Goal: Contribute content: Contribute content

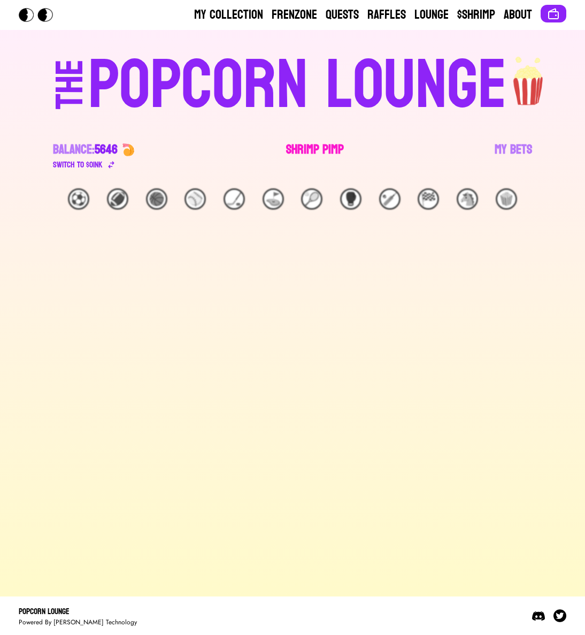
click at [287, 155] on link "Shrimp Pimp" at bounding box center [315, 156] width 58 height 30
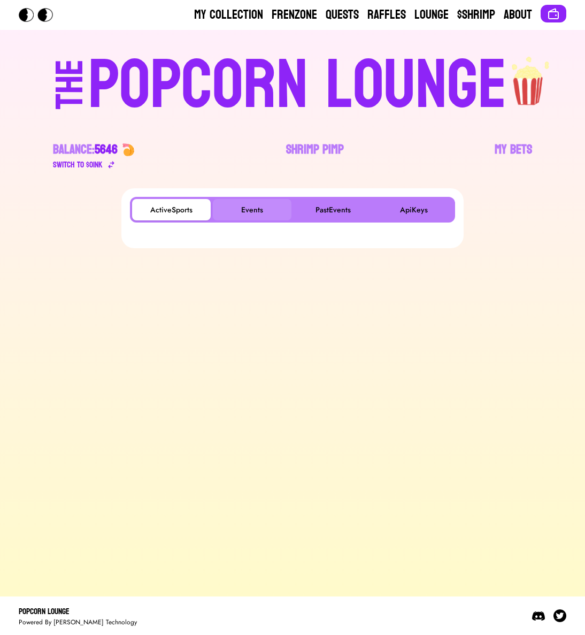
click at [264, 208] on button "Events" at bounding box center [252, 209] width 79 height 21
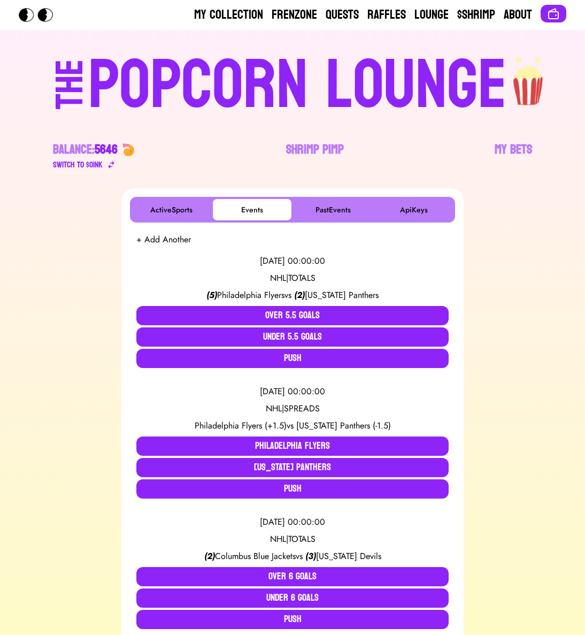
click at [166, 239] on button "+ Add Another" at bounding box center [163, 239] width 55 height 13
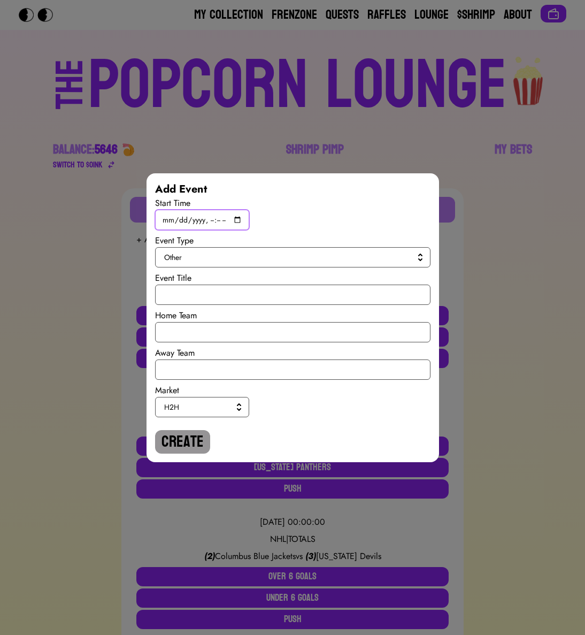
click at [237, 220] on input "datetime-local" at bounding box center [202, 220] width 94 height 20
type input "[DATE]T17:00"
click at [350, 256] on span "Other" at bounding box center [290, 257] width 253 height 11
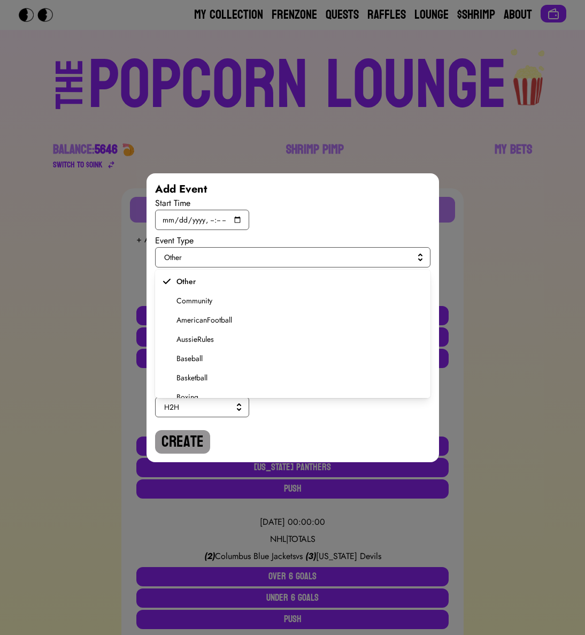
scroll to position [203, 0]
click at [189, 347] on span "Soccer" at bounding box center [300, 347] width 246 height 11
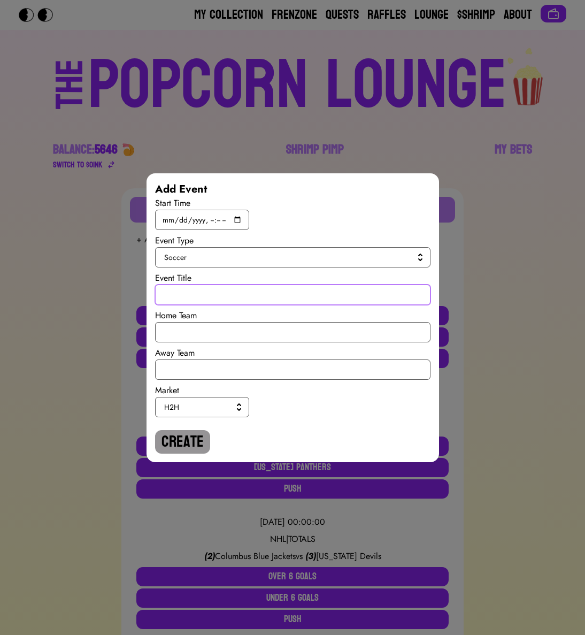
click at [189, 303] on input "text" at bounding box center [293, 295] width 276 height 20
click at [185, 299] on input "International Ruglies" at bounding box center [293, 295] width 276 height 20
type input "International Ruglies"
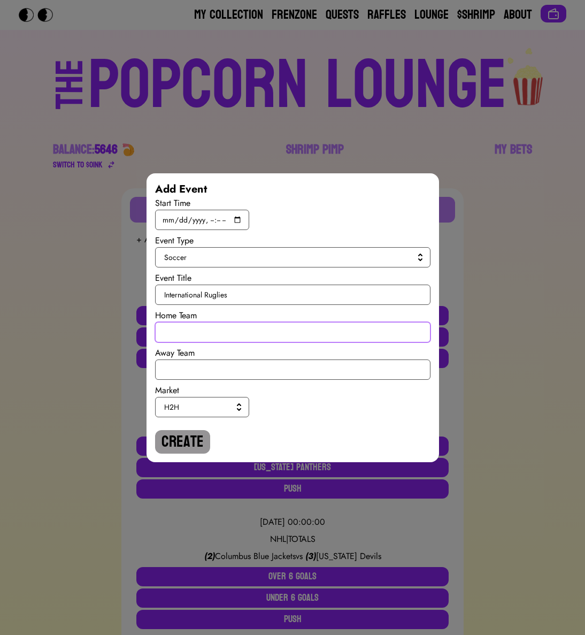
click at [184, 327] on input "text" at bounding box center [293, 332] width 276 height 20
type input "[GEOGRAPHIC_DATA]"
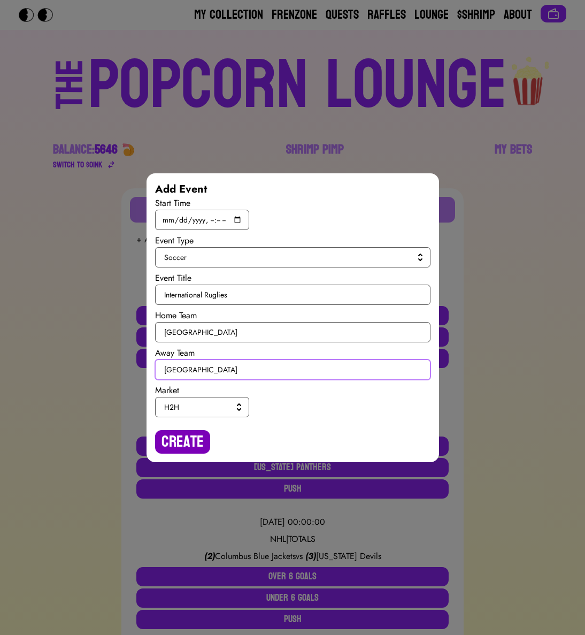
type input "[GEOGRAPHIC_DATA]"
click at [181, 433] on button "Create" at bounding box center [182, 442] width 55 height 24
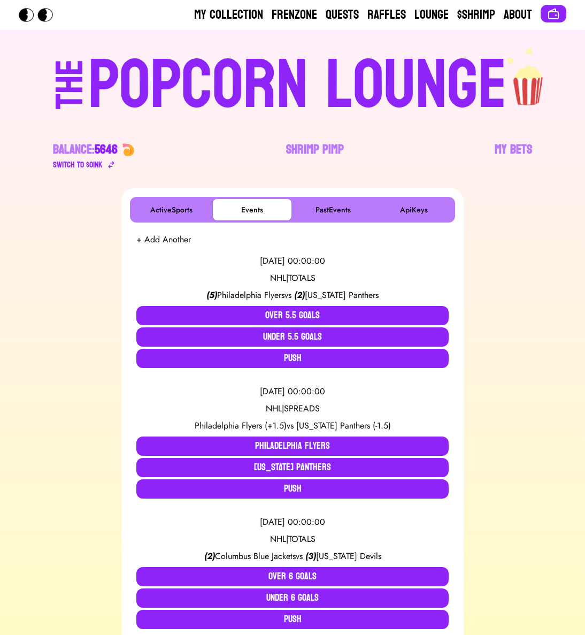
click at [177, 245] on button "+ Add Another" at bounding box center [163, 239] width 55 height 13
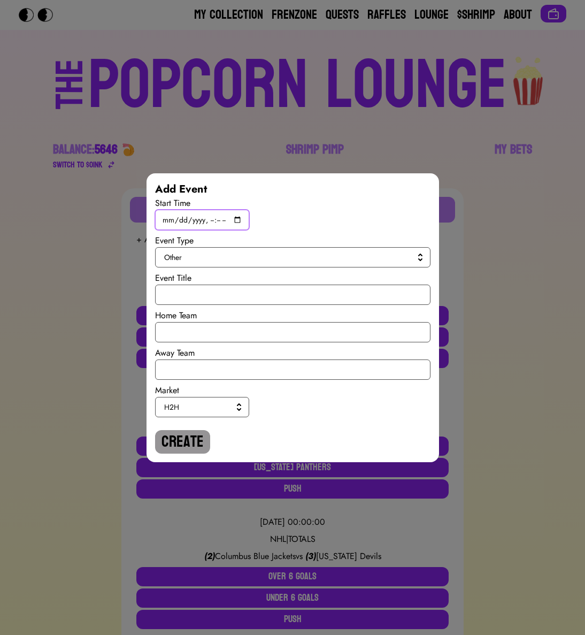
click at [236, 217] on input "datetime-local" at bounding box center [202, 220] width 94 height 20
type input "[DATE]T19:45"
click at [346, 259] on span "Other" at bounding box center [290, 257] width 253 height 11
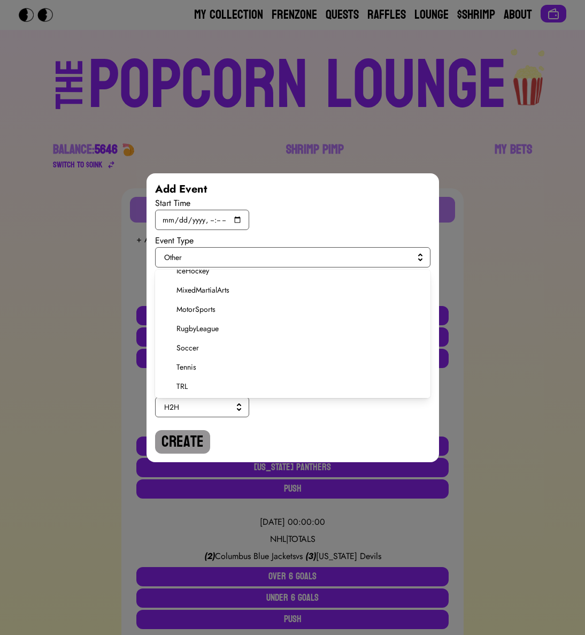
click at [186, 344] on span "Soccer" at bounding box center [300, 347] width 246 height 11
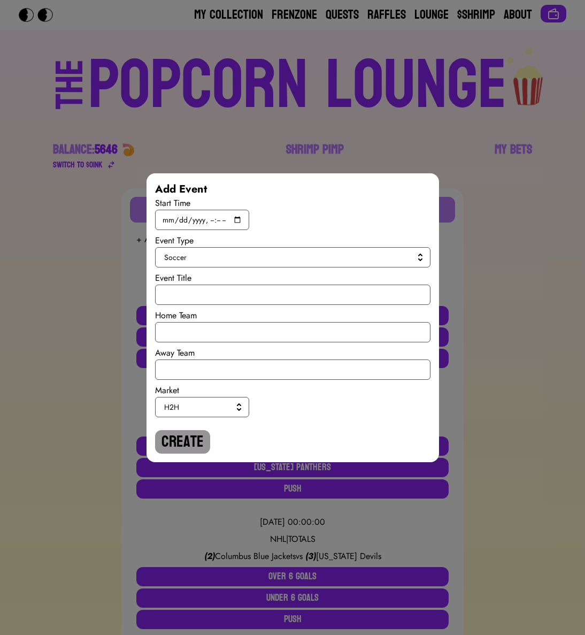
click at [191, 283] on div "Event Title" at bounding box center [293, 278] width 276 height 13
click at [189, 290] on input "text" at bounding box center [293, 295] width 276 height 20
paste input "International Ruglies"
type input "International Ruglies"
click at [180, 329] on input "text" at bounding box center [293, 332] width 276 height 20
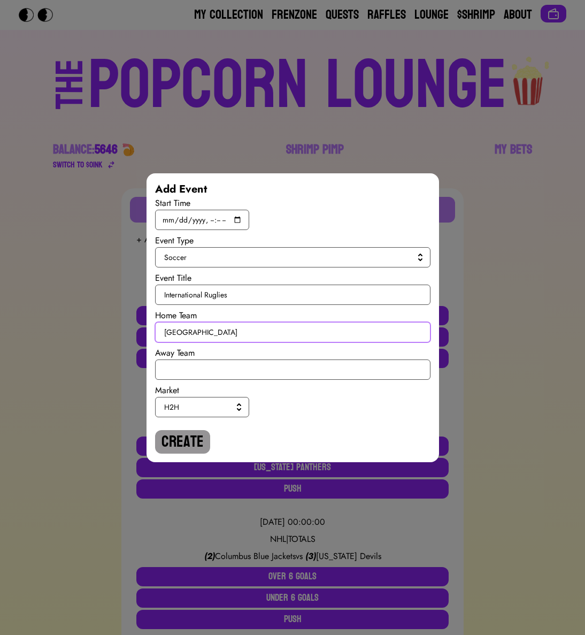
type input "[GEOGRAPHIC_DATA]"
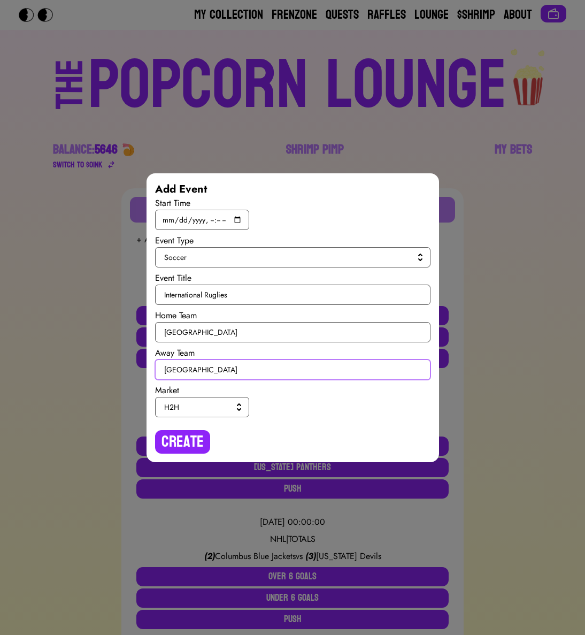
type input "[GEOGRAPHIC_DATA]"
click at [178, 407] on span "H2H" at bounding box center [200, 407] width 72 height 11
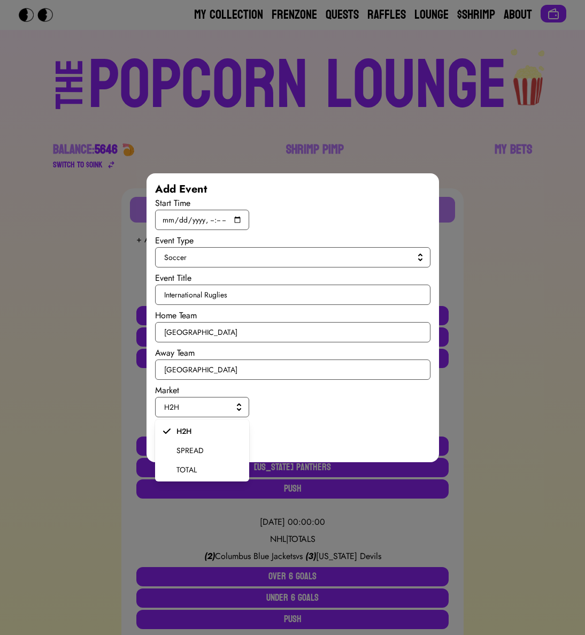
click at [178, 452] on span "SPREAD" at bounding box center [209, 450] width 64 height 11
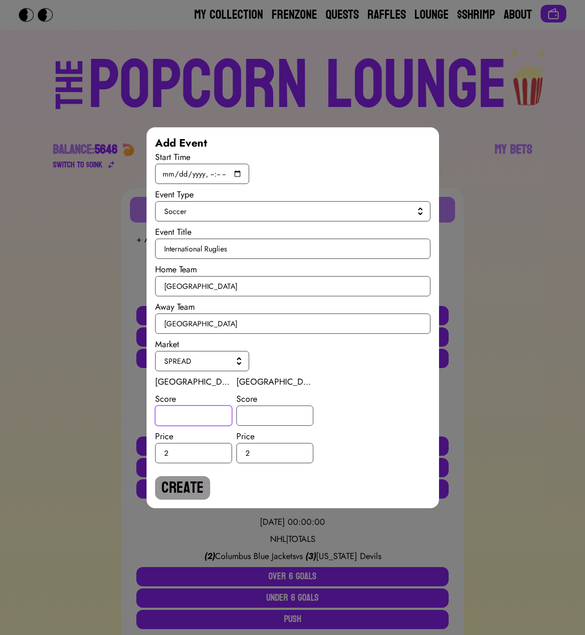
click at [175, 418] on input "number" at bounding box center [193, 416] width 77 height 20
type input "1.5"
type input "-1.5"
click at [175, 483] on button "Create" at bounding box center [182, 488] width 55 height 24
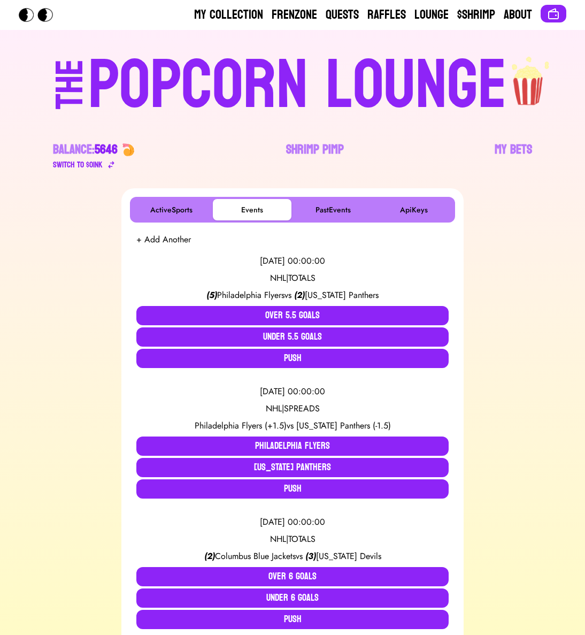
click at [173, 240] on button "+ Add Another" at bounding box center [163, 239] width 55 height 13
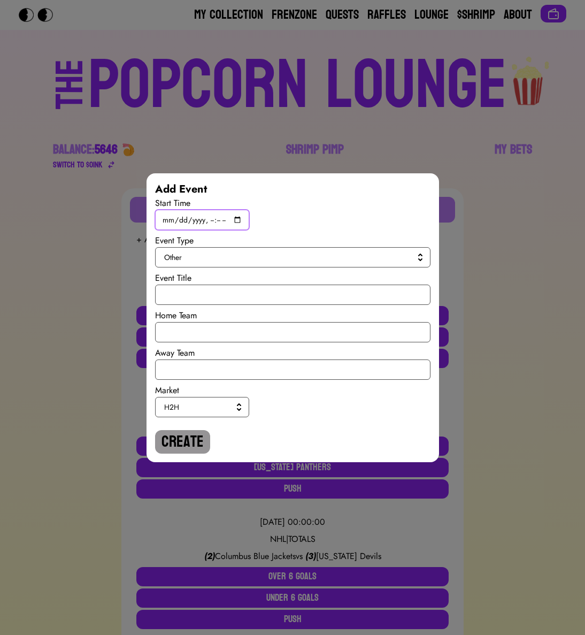
click at [237, 219] on input "datetime-local" at bounding box center [202, 220] width 94 height 20
type input "[DATE]T19:45"
click at [365, 272] on div "Event Title" at bounding box center [293, 278] width 276 height 13
click at [365, 256] on span "Other" at bounding box center [290, 257] width 253 height 11
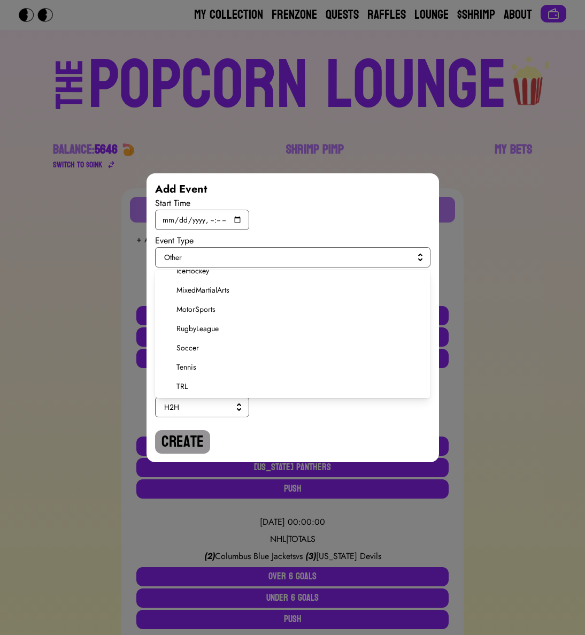
click at [188, 351] on span "Soccer" at bounding box center [300, 347] width 246 height 11
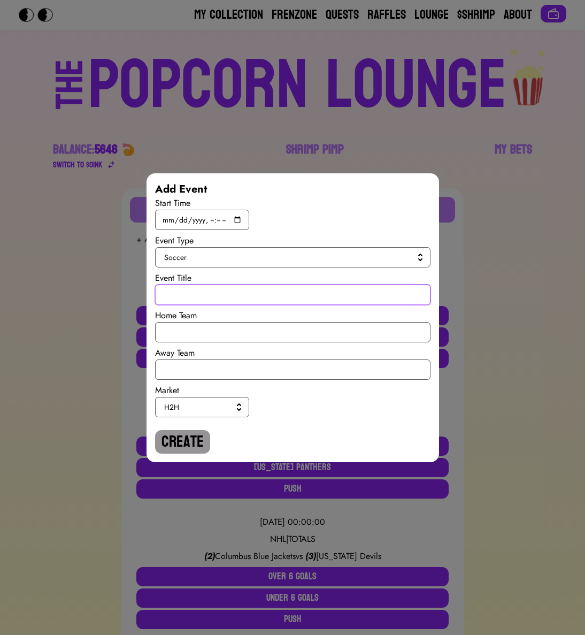
click at [193, 295] on input "text" at bounding box center [293, 295] width 276 height 20
paste input "International Ruglies"
type input "International Ruglies"
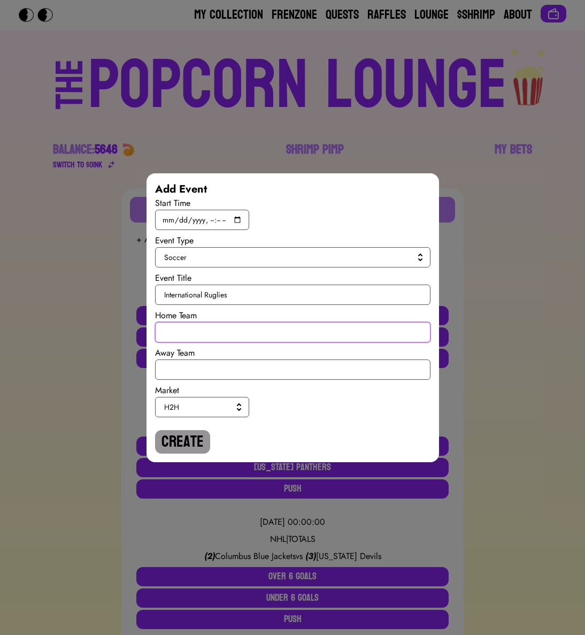
click at [196, 331] on input "text" at bounding box center [293, 332] width 276 height 20
type input "[GEOGRAPHIC_DATA]"
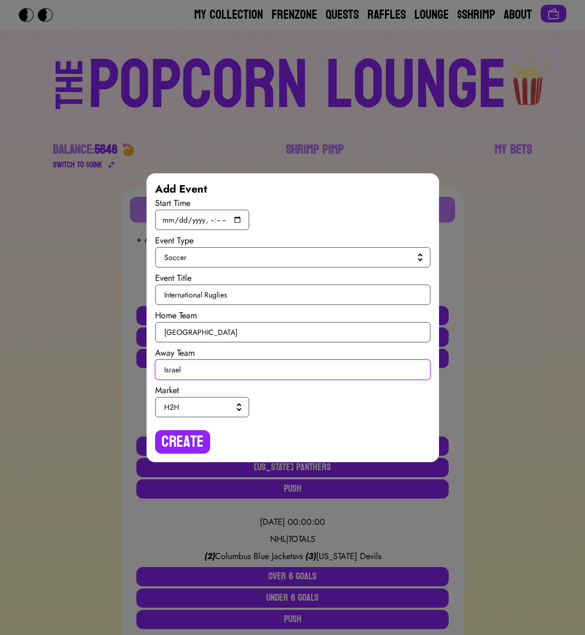
type input "Israel"
click at [210, 409] on span "H2H" at bounding box center [200, 407] width 72 height 11
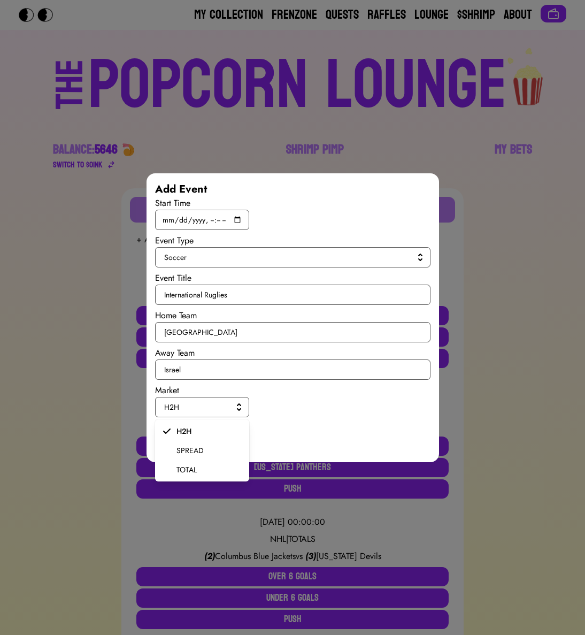
click at [203, 445] on span "SPREAD" at bounding box center [209, 450] width 64 height 11
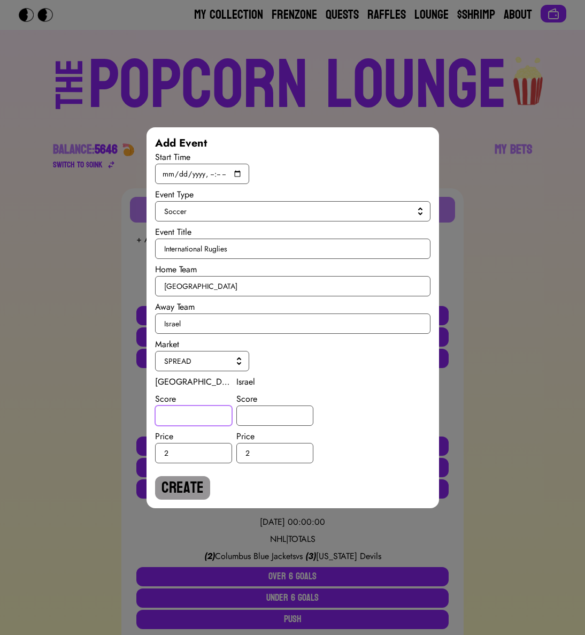
click at [196, 420] on input "number" at bounding box center [193, 416] width 77 height 20
type input "-2"
type input "2"
click at [181, 487] on button "Create" at bounding box center [182, 488] width 55 height 24
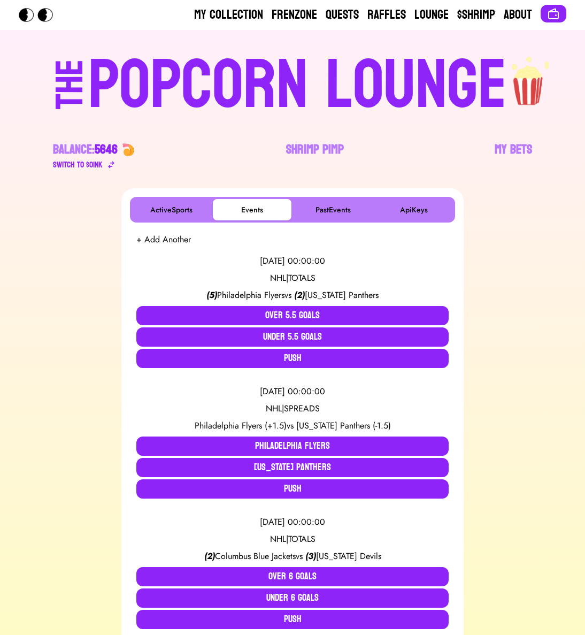
click at [180, 233] on button "+ Add Another" at bounding box center [163, 239] width 55 height 13
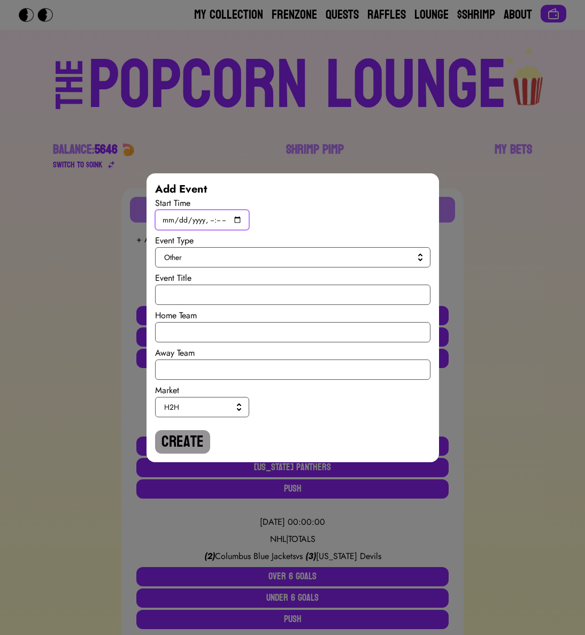
click at [235, 216] on input "datetime-local" at bounding box center [202, 220] width 94 height 20
type input "[DATE]T19:45"
click at [357, 252] on span "Other" at bounding box center [290, 257] width 253 height 11
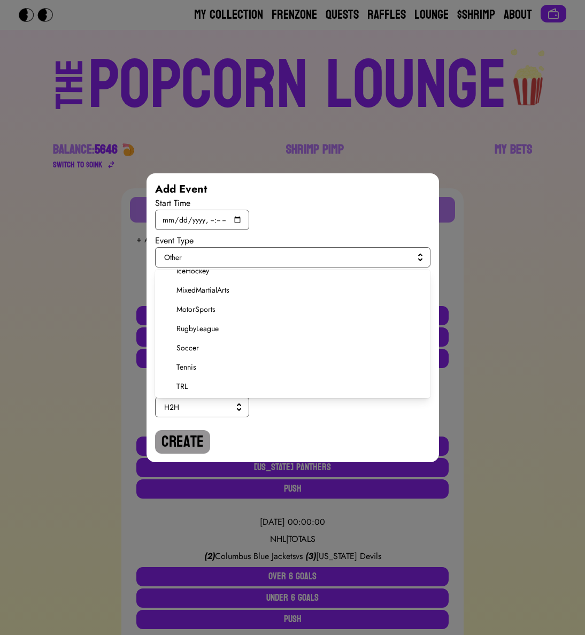
click at [182, 343] on span "Soccer" at bounding box center [300, 347] width 246 height 11
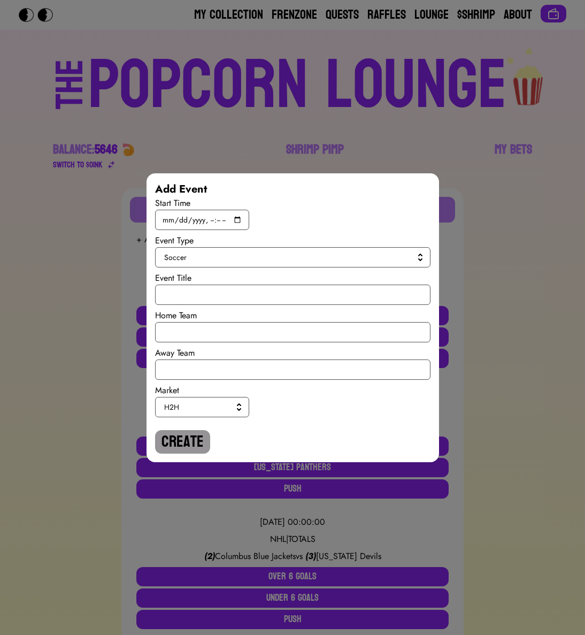
click at [189, 307] on div "Start Time Event Type Soccer Event Title Home Team Away Team Market H2H Create" at bounding box center [293, 325] width 276 height 257
click at [189, 300] on input "text" at bounding box center [293, 295] width 276 height 20
paste input "International Ruglies"
type input "International Ruglies"
click at [191, 324] on input "text" at bounding box center [293, 332] width 276 height 20
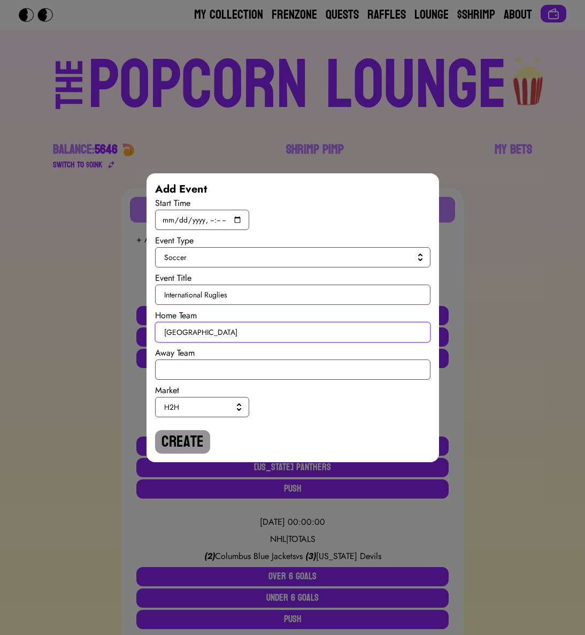
type input "[GEOGRAPHIC_DATA]"
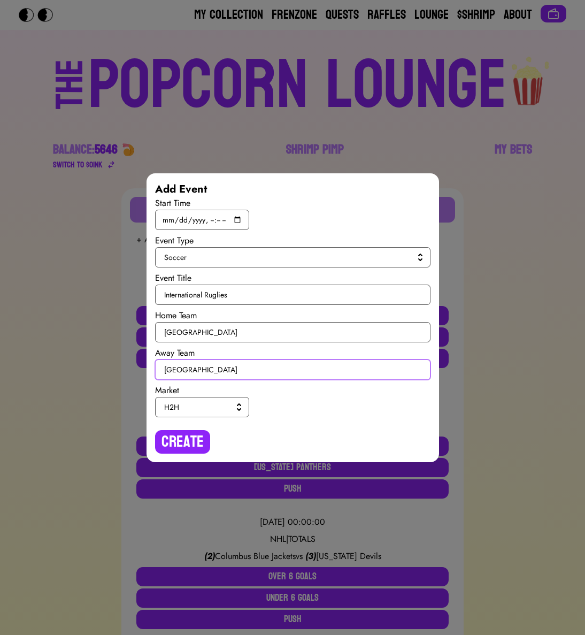
type input "[GEOGRAPHIC_DATA]"
click at [193, 402] on span "H2H" at bounding box center [200, 407] width 72 height 11
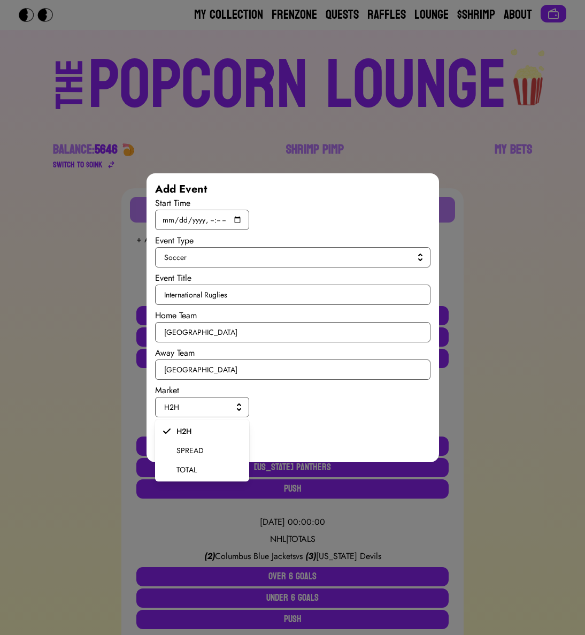
click at [185, 447] on span "SPREAD" at bounding box center [209, 450] width 64 height 11
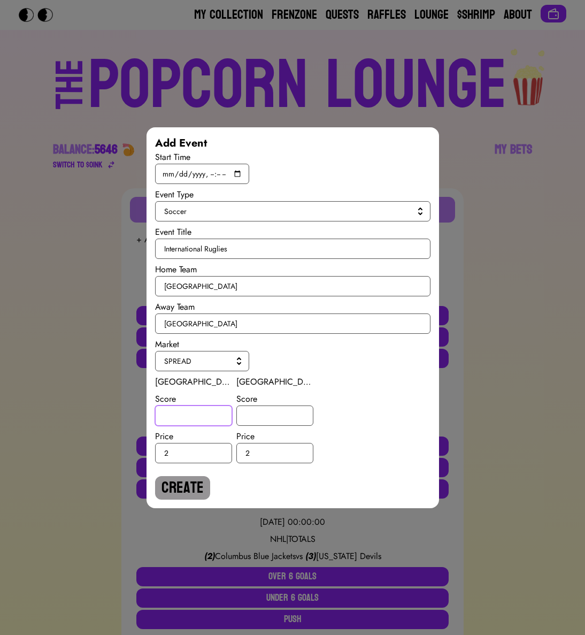
click at [180, 424] on input "number" at bounding box center [193, 416] width 77 height 20
type input "2.5"
type input "-2.5"
click at [170, 483] on button "Create" at bounding box center [182, 488] width 55 height 24
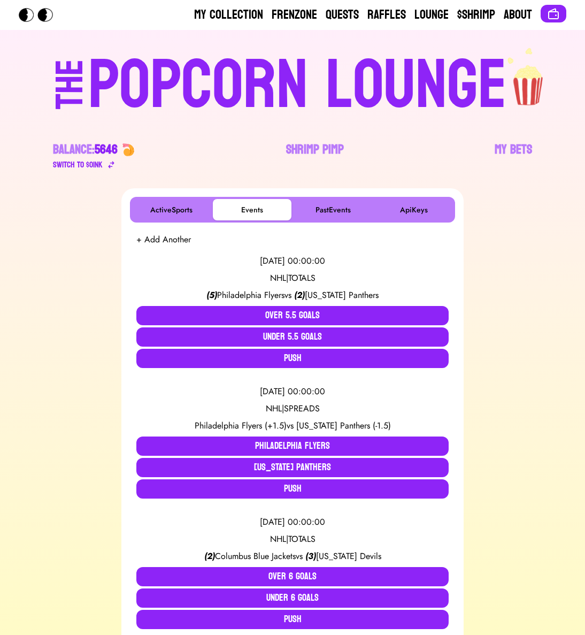
click at [172, 240] on button "+ Add Another" at bounding box center [163, 239] width 55 height 13
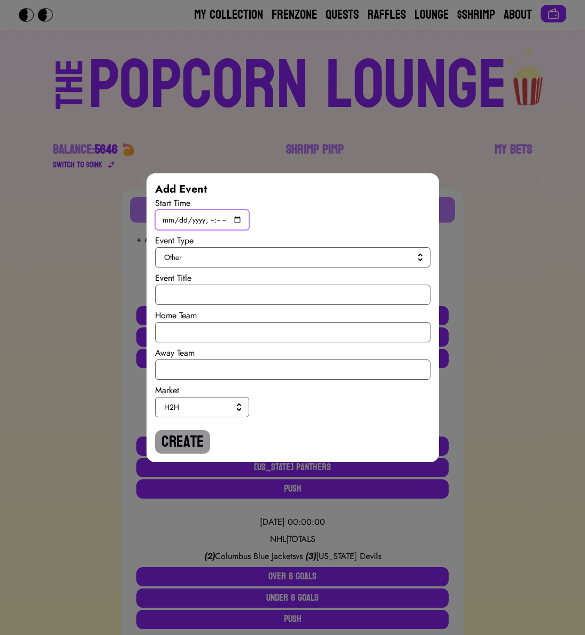
click at [238, 217] on input "datetime-local" at bounding box center [202, 220] width 94 height 20
type input "[DATE]T19:45"
click at [350, 257] on span "Other" at bounding box center [290, 257] width 253 height 11
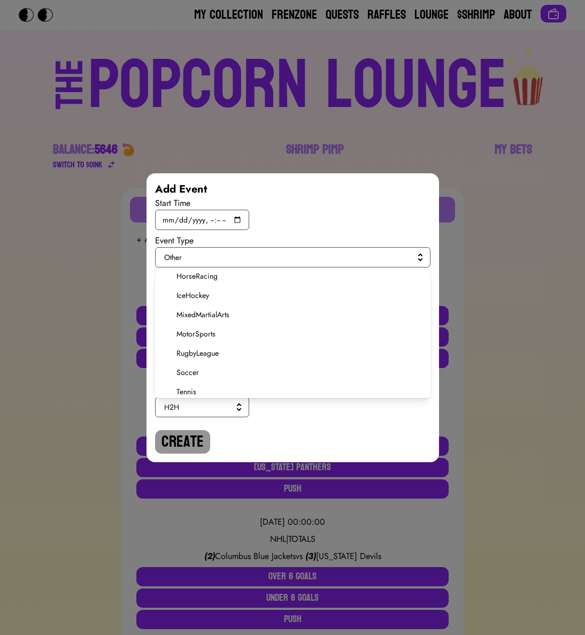
scroll to position [181, 0]
click at [189, 367] on span "Soccer" at bounding box center [300, 370] width 246 height 11
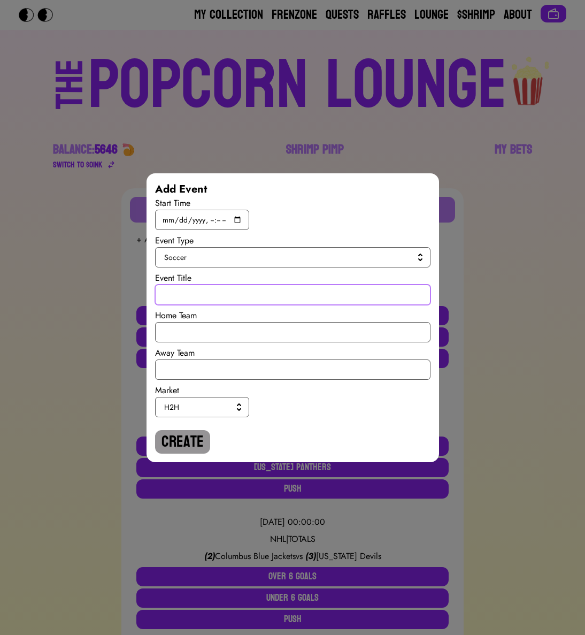
click at [192, 300] on input "text" at bounding box center [293, 295] width 276 height 20
paste input "International Ruglies"
type input "International Ruglies"
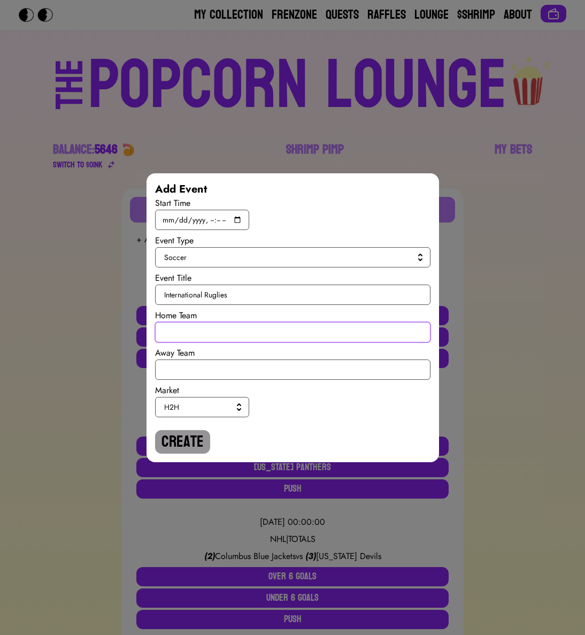
click at [191, 333] on input "text" at bounding box center [293, 332] width 276 height 20
type input "[GEOGRAPHIC_DATA]"
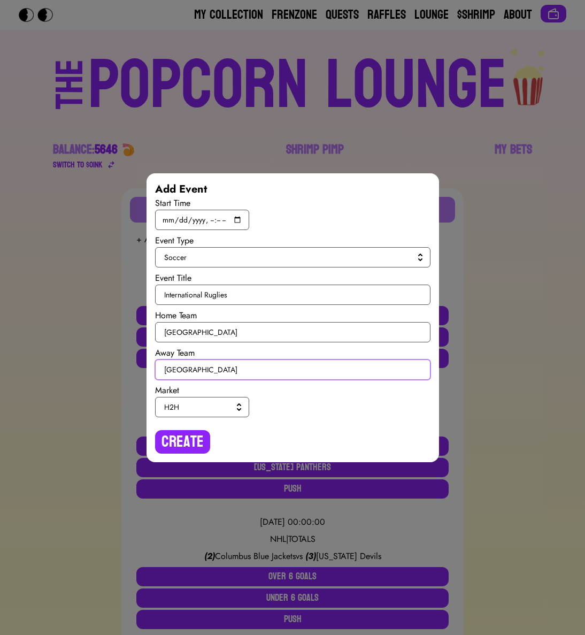
type input "[GEOGRAPHIC_DATA]"
click at [189, 403] on span "H2H" at bounding box center [200, 407] width 72 height 11
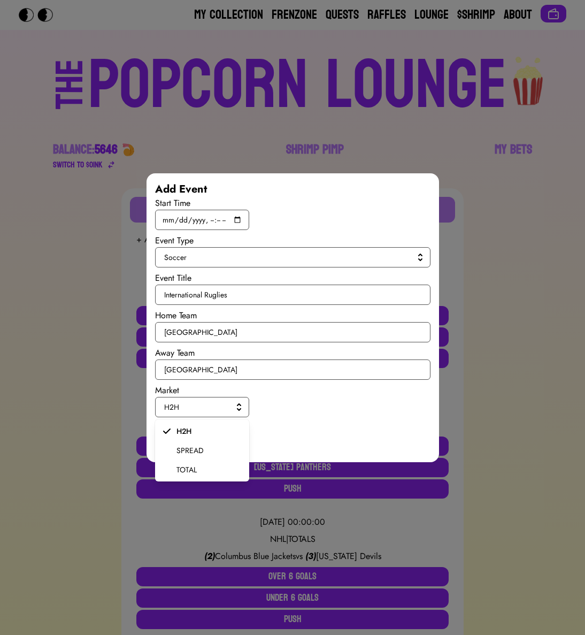
click at [180, 445] on span "SPREAD" at bounding box center [209, 450] width 64 height 11
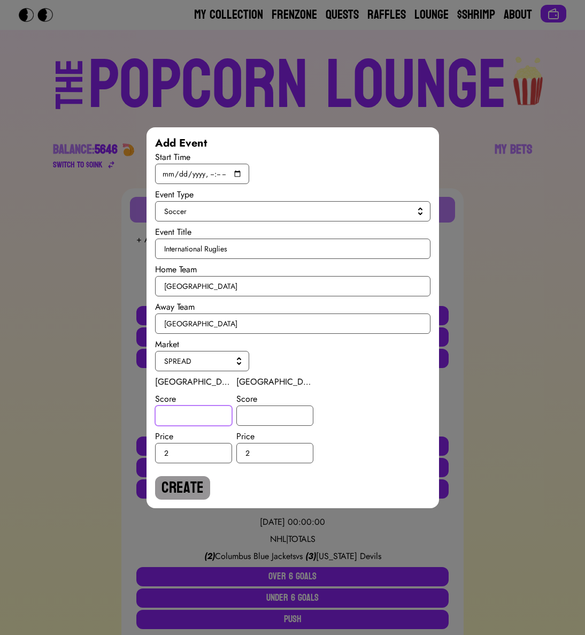
click at [180, 425] on input "number" at bounding box center [193, 416] width 77 height 20
type input "-1.5"
type input "1.5"
click at [203, 489] on button "Create" at bounding box center [182, 488] width 55 height 24
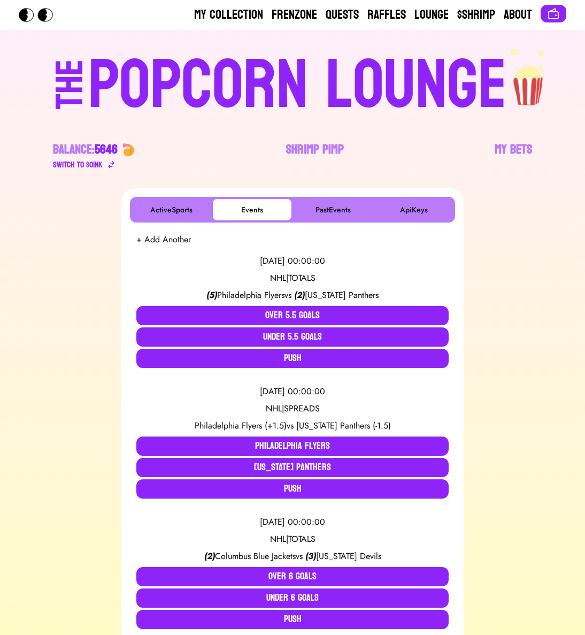
click at [148, 249] on div "[DATE] 00:00:00 NHL | TOTALS ( 5 ) Philadelphia Flyers vs ( 2 ) [US_STATE] Pant…" at bounding box center [292, 311] width 313 height 131
click at [150, 242] on button "+ Add Another" at bounding box center [163, 239] width 55 height 13
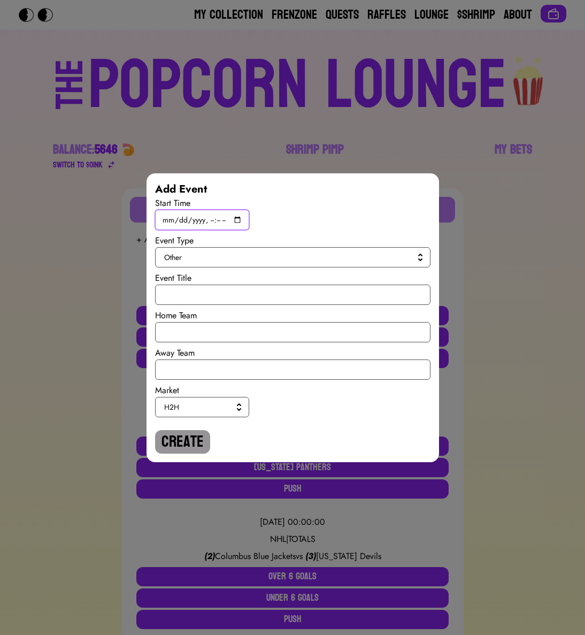
click at [237, 220] on input "datetime-local" at bounding box center [202, 220] width 94 height 20
type input "[DATE]T19:45"
click at [353, 253] on span "Other" at bounding box center [290, 257] width 253 height 11
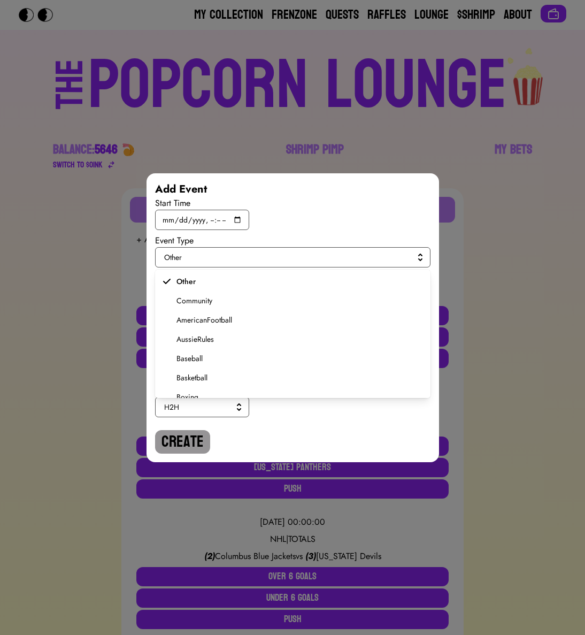
scroll to position [203, 0]
click at [200, 348] on span "Soccer" at bounding box center [300, 347] width 246 height 11
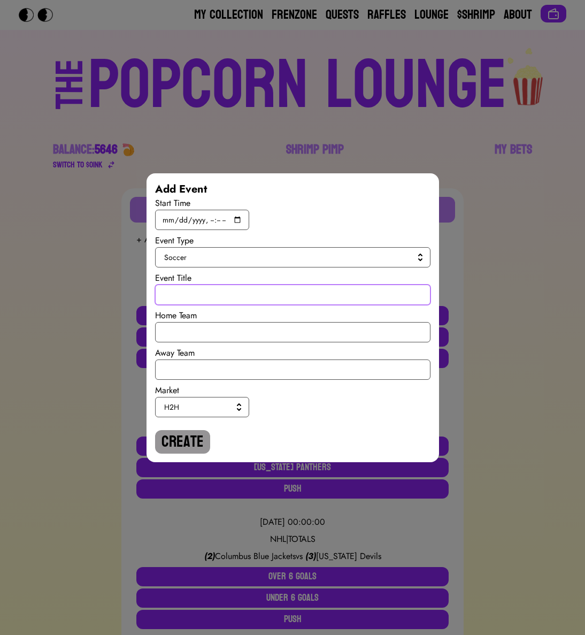
click at [198, 293] on input "text" at bounding box center [293, 295] width 276 height 20
paste input "International Ruglies"
type input "International Ruglies"
click at [205, 345] on div "Start Time Event Type Soccer Event Title International Ruglies Home Team Away T…" at bounding box center [293, 325] width 276 height 257
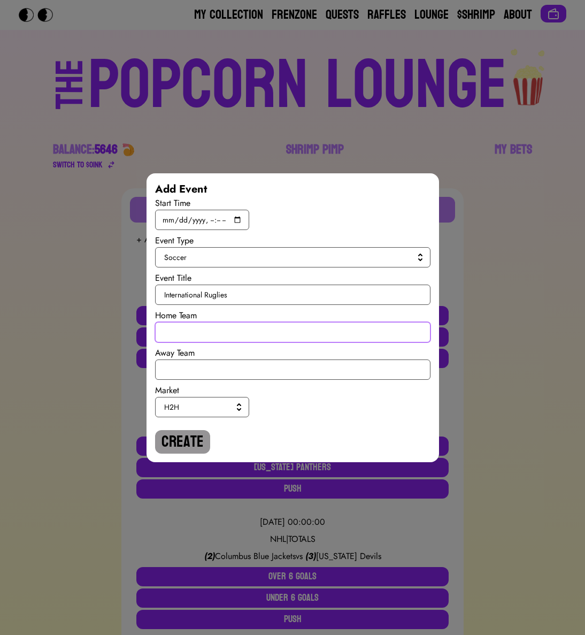
click at [205, 336] on input "text" at bounding box center [293, 332] width 276 height 20
type input "Rep Ireland"
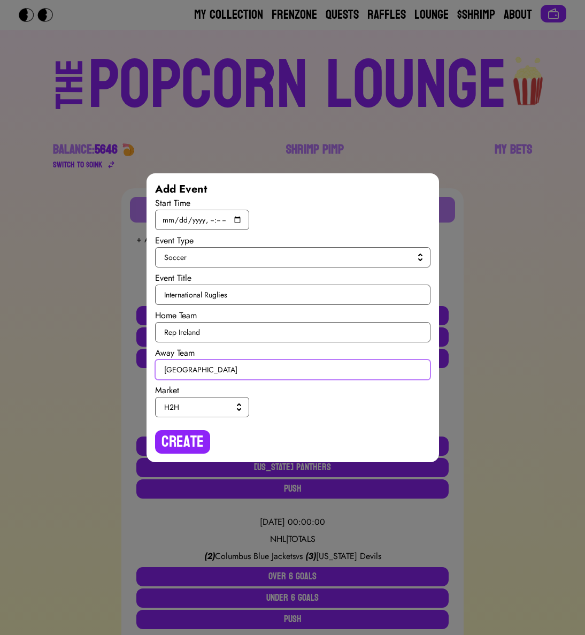
type input "[GEOGRAPHIC_DATA]"
click at [236, 398] on button "H2H" at bounding box center [202, 407] width 94 height 20
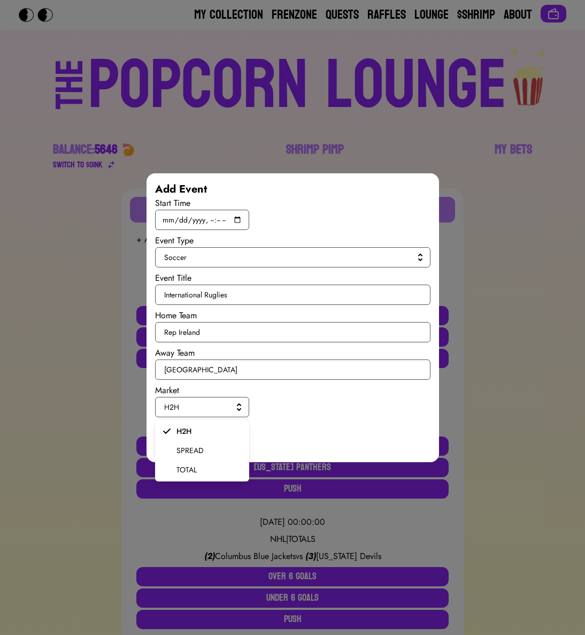
click at [202, 441] on li "SPREAD" at bounding box center [202, 450] width 94 height 19
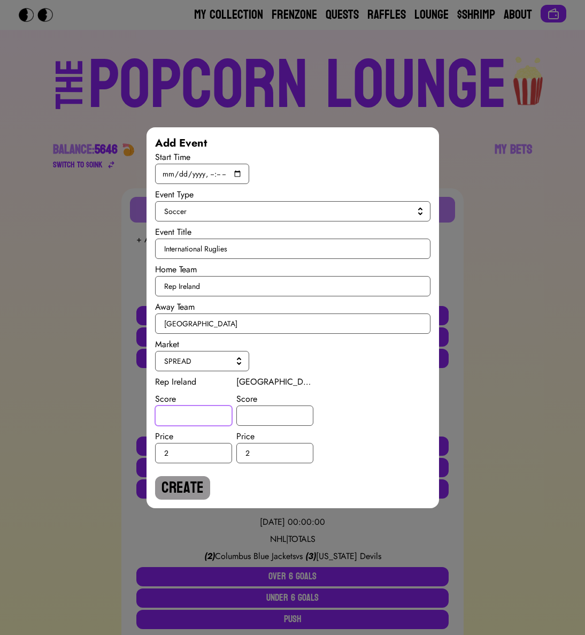
click at [197, 418] on input "number" at bounding box center [193, 416] width 77 height 20
type input "-1"
click at [246, 416] on input "number" at bounding box center [275, 416] width 77 height 20
type input "1"
click at [204, 481] on button "Create" at bounding box center [182, 488] width 55 height 24
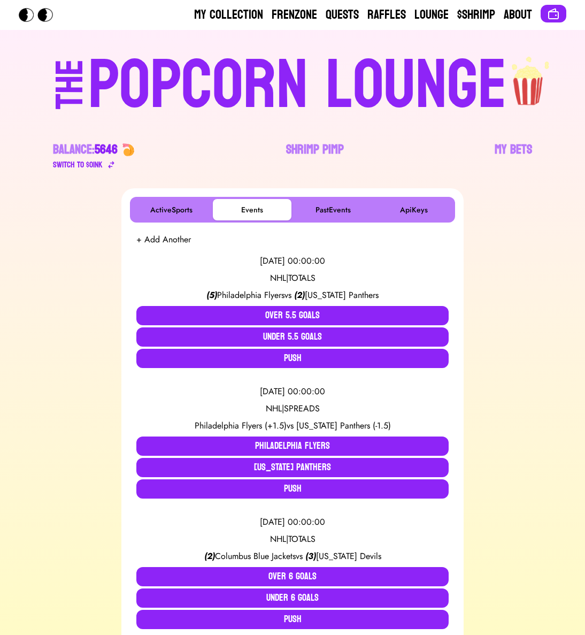
click at [168, 239] on button "+ Add Another" at bounding box center [163, 239] width 55 height 13
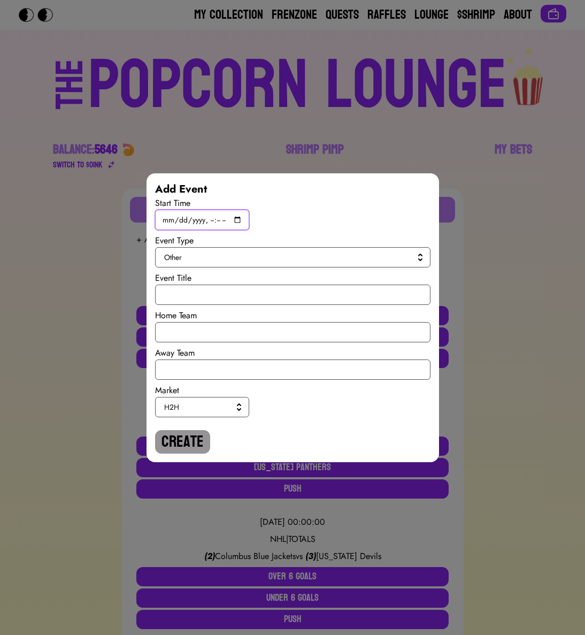
click at [237, 220] on input "datetime-local" at bounding box center [202, 220] width 94 height 20
type input "[DATE]T19:45"
click at [353, 252] on span "Other" at bounding box center [290, 257] width 253 height 11
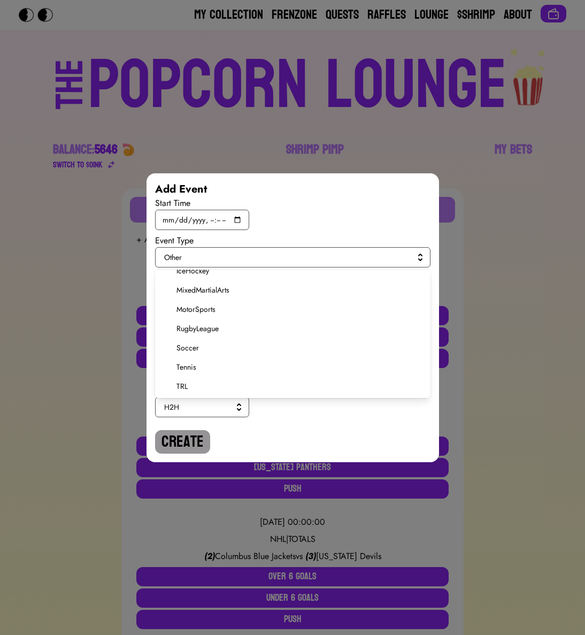
click at [186, 349] on span "Soccer" at bounding box center [300, 347] width 246 height 11
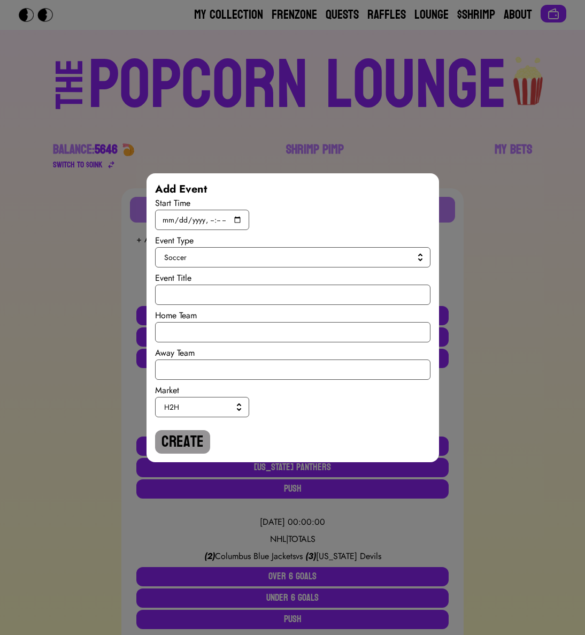
click at [190, 306] on div "Start Time Event Type Soccer Event Title Home Team Away Team Market H2H Create" at bounding box center [293, 325] width 276 height 257
click at [190, 298] on input "text" at bounding box center [293, 295] width 276 height 20
paste input "International Ruglies"
type input "International Ruglies"
click at [198, 332] on input "text" at bounding box center [293, 332] width 276 height 20
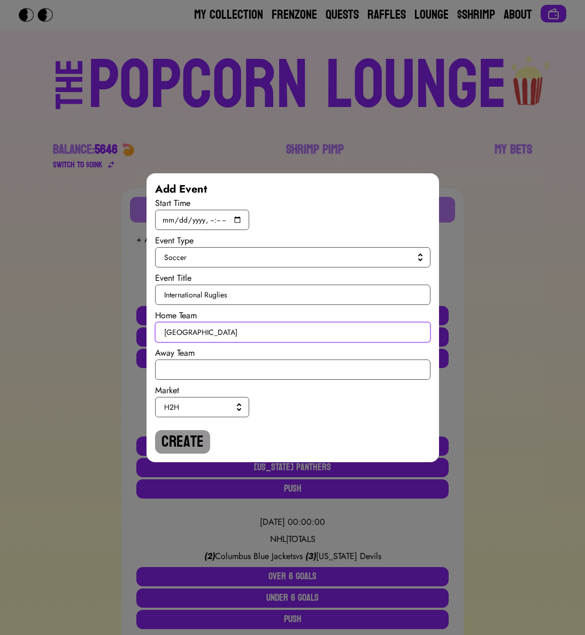
type input "[GEOGRAPHIC_DATA]"
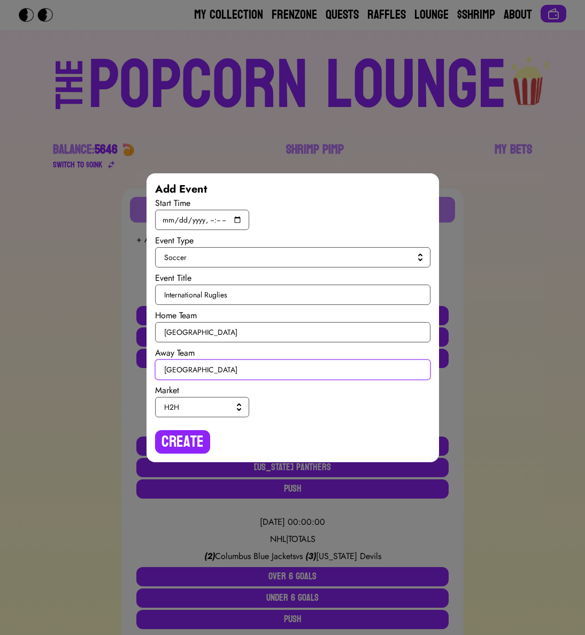
type input "[GEOGRAPHIC_DATA]"
click at [220, 403] on span "H2H" at bounding box center [200, 407] width 72 height 11
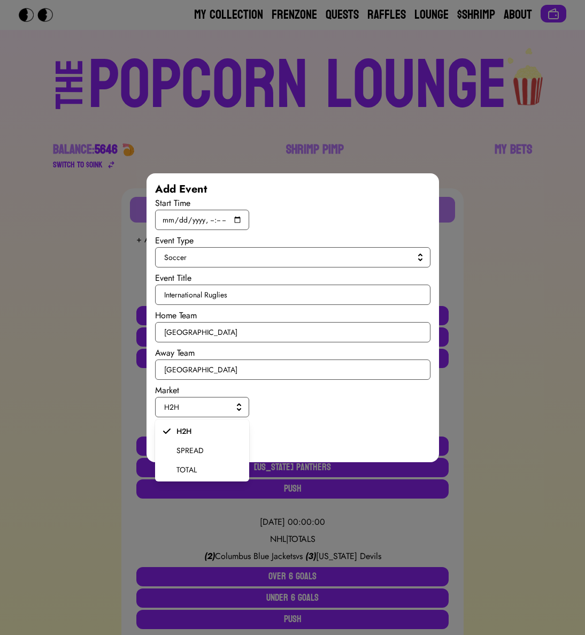
click at [204, 445] on span "SPREAD" at bounding box center [209, 450] width 64 height 11
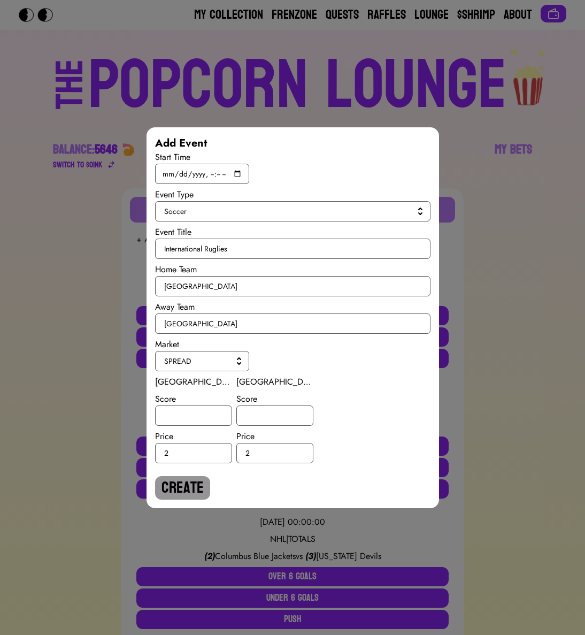
click at [203, 426] on div "Spain Score Price 2" at bounding box center [193, 420] width 77 height 88
click at [202, 421] on input "number" at bounding box center [193, 416] width 77 height 20
type input "-4"
type input "4"
click at [178, 484] on button "Create" at bounding box center [182, 488] width 55 height 24
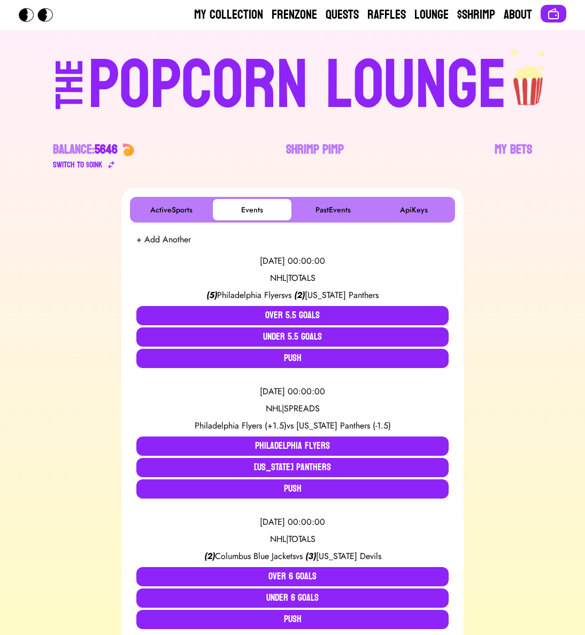
click at [150, 243] on button "+ Add Another" at bounding box center [163, 239] width 55 height 13
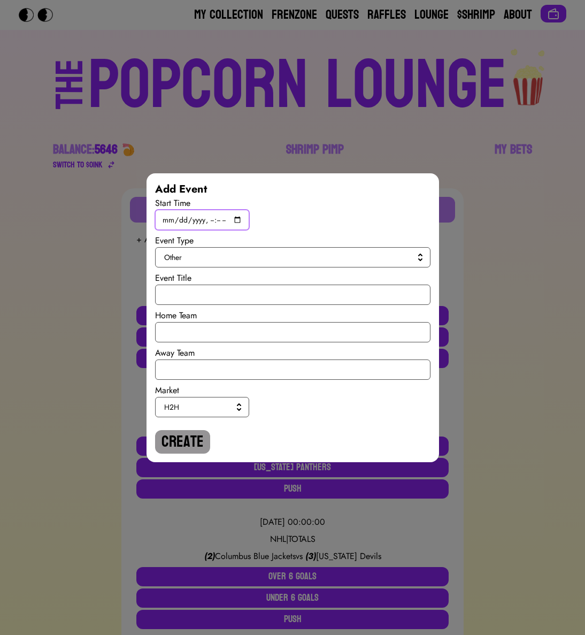
click at [233, 220] on input "datetime-local" at bounding box center [202, 220] width 94 height 20
type input "[DATE]T19:45"
click at [356, 258] on span "Other" at bounding box center [290, 257] width 253 height 11
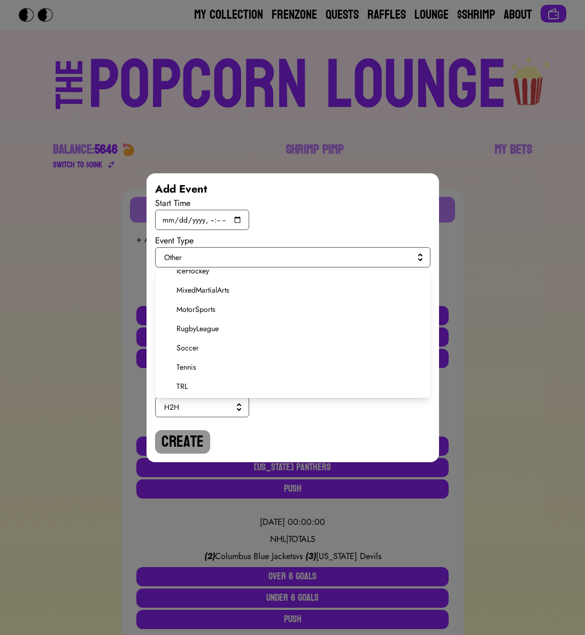
click at [187, 350] on span "Soccer" at bounding box center [300, 347] width 246 height 11
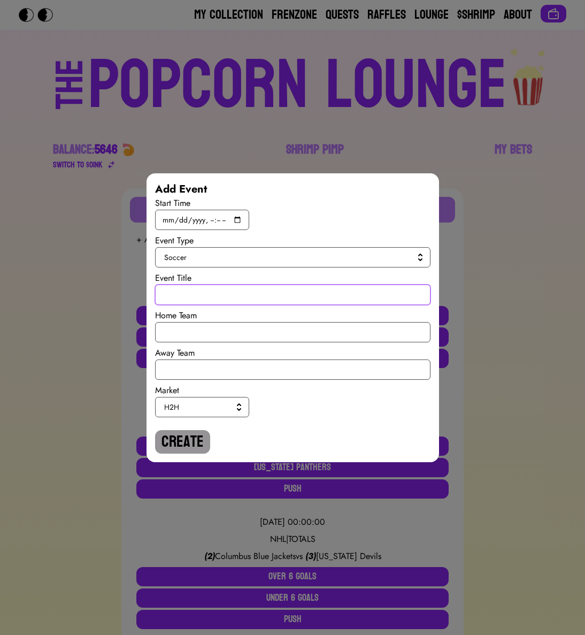
click at [190, 303] on input "text" at bounding box center [293, 295] width 276 height 20
paste input "International Ruglies"
type input "International Ruglies"
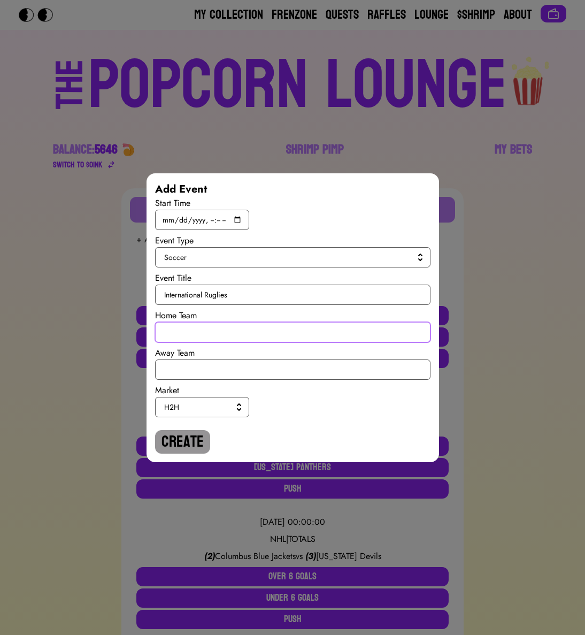
click at [199, 333] on input "text" at bounding box center [293, 332] width 276 height 20
type input "[GEOGRAPHIC_DATA]"
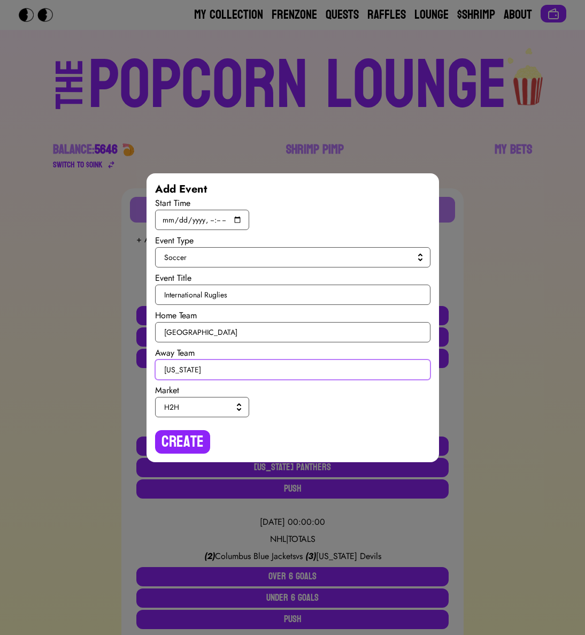
type input "[US_STATE]"
click at [212, 410] on span "H2H" at bounding box center [200, 407] width 72 height 11
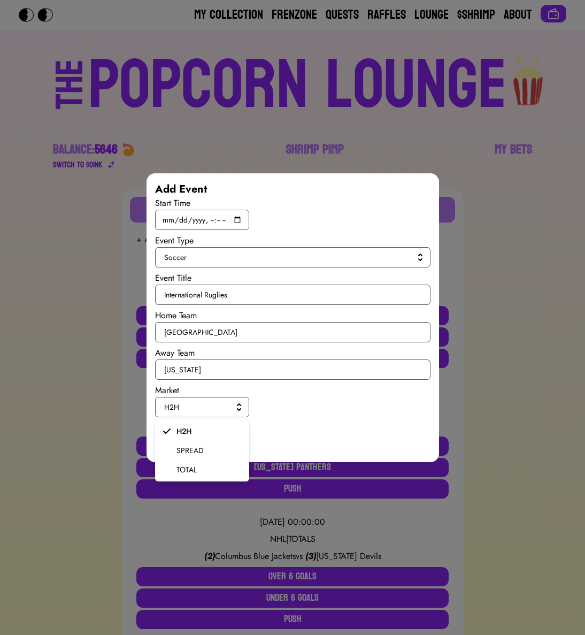
click at [195, 450] on span "SPREAD" at bounding box center [209, 450] width 64 height 11
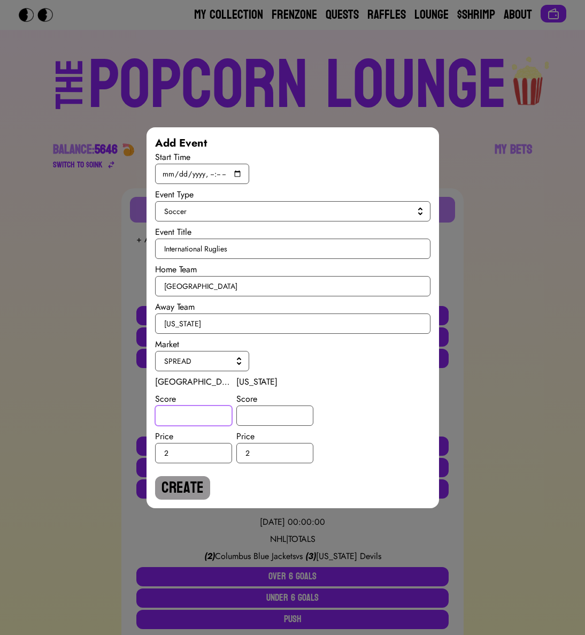
click at [195, 417] on input "number" at bounding box center [193, 416] width 77 height 20
type input "-1"
type input "1"
click at [182, 476] on button "Create" at bounding box center [182, 488] width 55 height 24
